Goal: Task Accomplishment & Management: Manage account settings

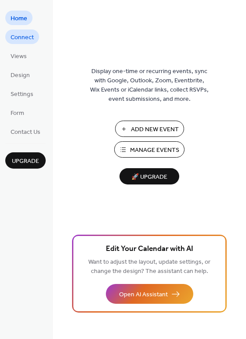
click at [26, 40] on span "Connect" at bounding box center [22, 37] width 23 height 9
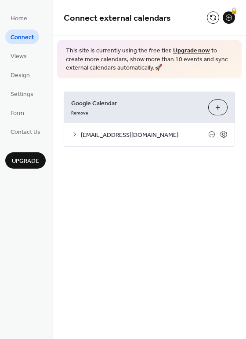
click at [211, 104] on button "Choose Calendars" at bounding box center [218, 107] width 19 height 16
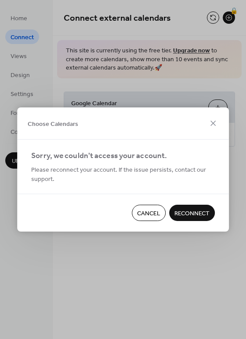
click at [147, 213] on span "Cancel" at bounding box center [148, 213] width 23 height 9
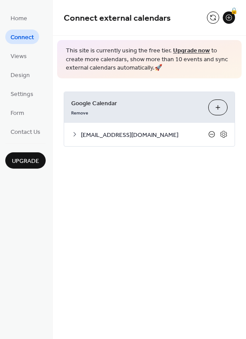
click at [211, 135] on icon at bounding box center [212, 134] width 7 height 7
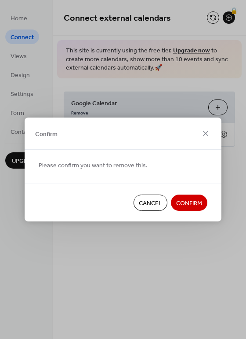
click at [188, 205] on span "Confirm" at bounding box center [189, 203] width 26 height 9
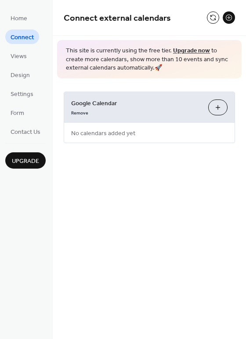
click at [216, 104] on button "Choose Calendars" at bounding box center [218, 107] width 19 height 16
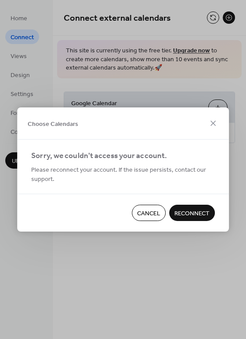
click at [205, 212] on span "Reconnect" at bounding box center [192, 213] width 35 height 9
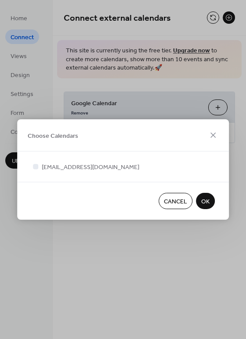
click at [206, 197] on span "OK" at bounding box center [205, 201] width 8 height 9
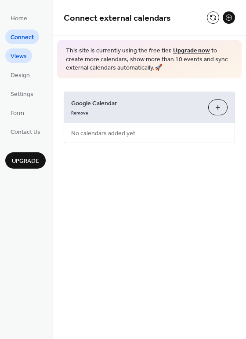
click at [15, 58] on span "Views" at bounding box center [19, 56] width 16 height 9
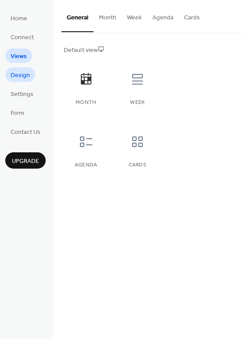
click at [15, 71] on span "Design" at bounding box center [20, 75] width 19 height 9
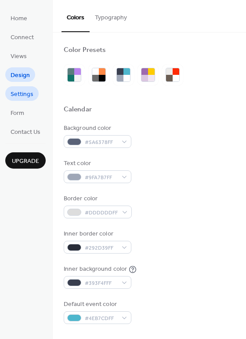
click at [18, 95] on span "Settings" at bounding box center [22, 94] width 23 height 9
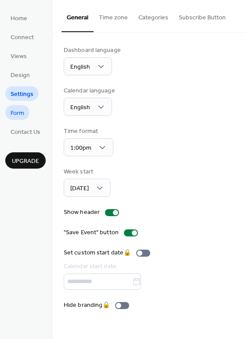
click at [19, 115] on span "Form" at bounding box center [18, 113] width 14 height 9
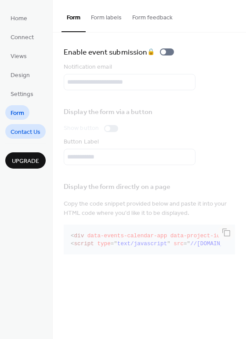
click at [24, 132] on span "Contact Us" at bounding box center [26, 132] width 30 height 9
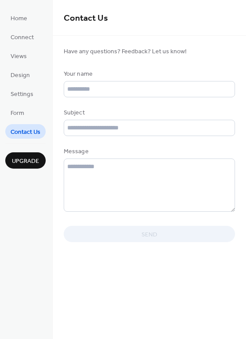
click at [33, 158] on span "Upgrade" at bounding box center [25, 161] width 27 height 9
